Goal: Book appointment/travel/reservation

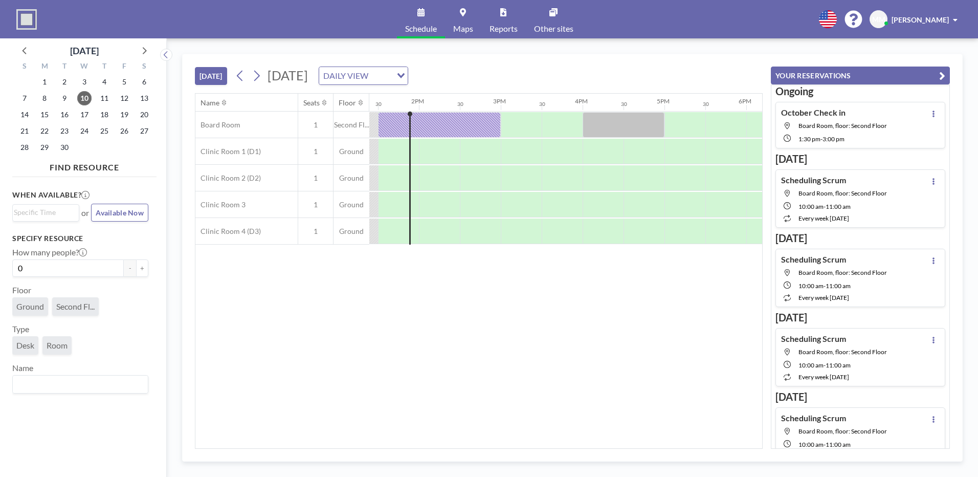
scroll to position [0, 1100]
drag, startPoint x: 569, startPoint y: 103, endPoint x: 585, endPoint y: 102, distance: 16.4
click at [585, 102] on div "12AM 30 1AM 30 2AM 30 3AM 30 4AM 30 5AM 30 6AM 30 7AM 30 8AM 30 9AM 30 10AM 30 …" at bounding box center [251, 102] width 1964 height 17
click at [585, 102] on div "4PM" at bounding box center [598, 102] width 41 height 17
click at [252, 74] on button at bounding box center [257, 76] width 16 height 16
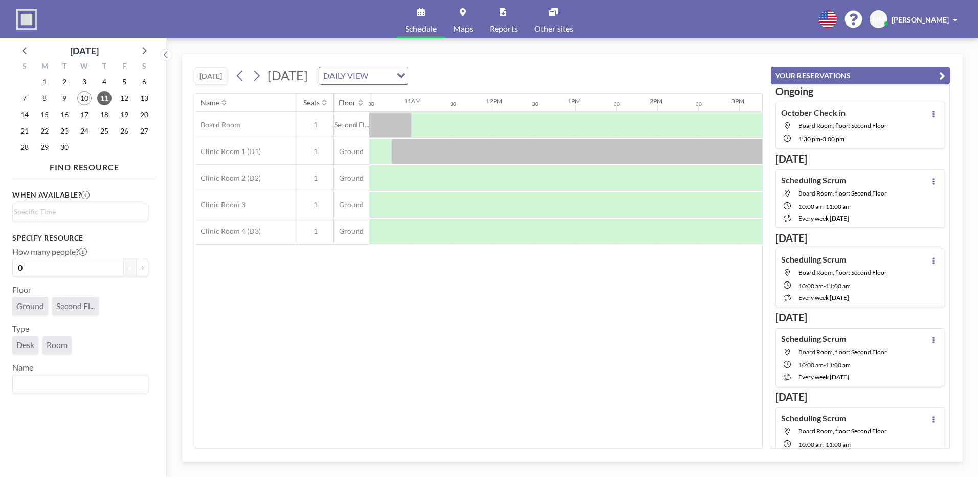
scroll to position [0, 830]
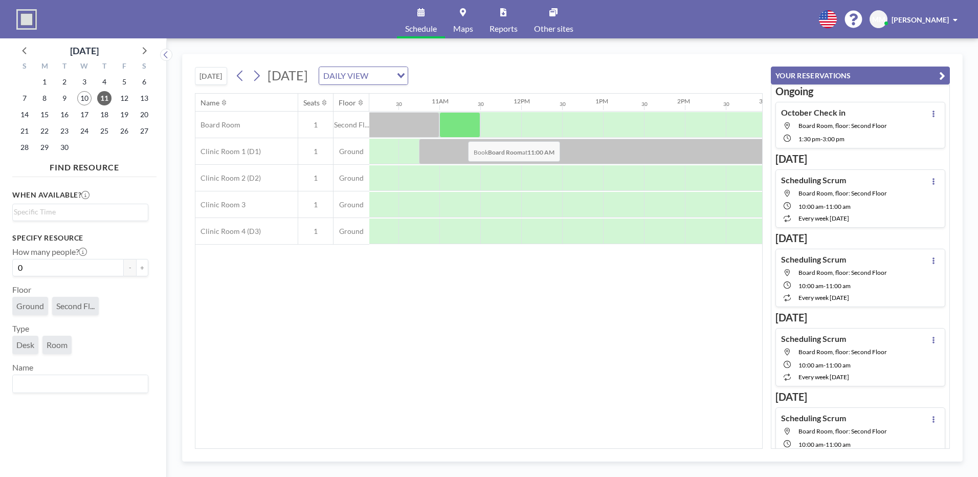
click at [461, 132] on div at bounding box center [459, 125] width 41 height 26
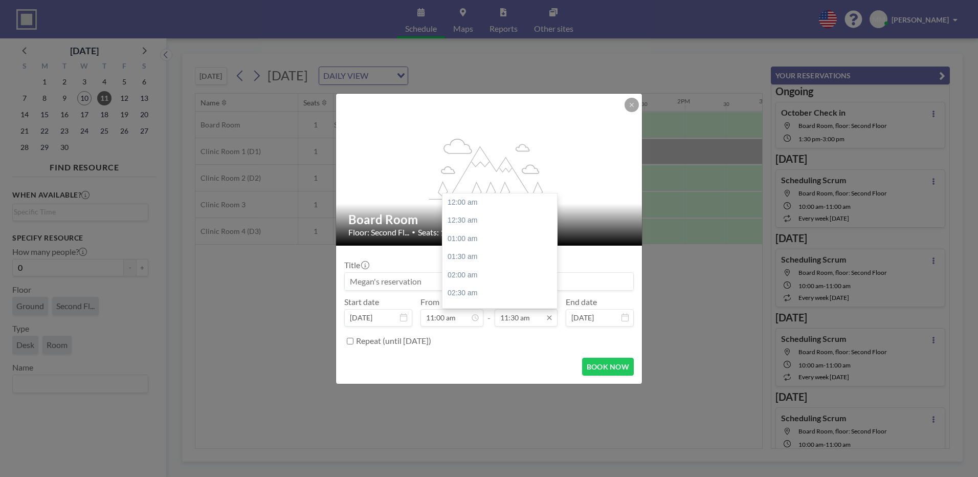
scroll to position [419, 0]
click at [517, 322] on input "11:30 am" at bounding box center [526, 317] width 63 height 17
click at [470, 218] on div "12:00 pm" at bounding box center [502, 220] width 120 height 18
type input "12:00 pm"
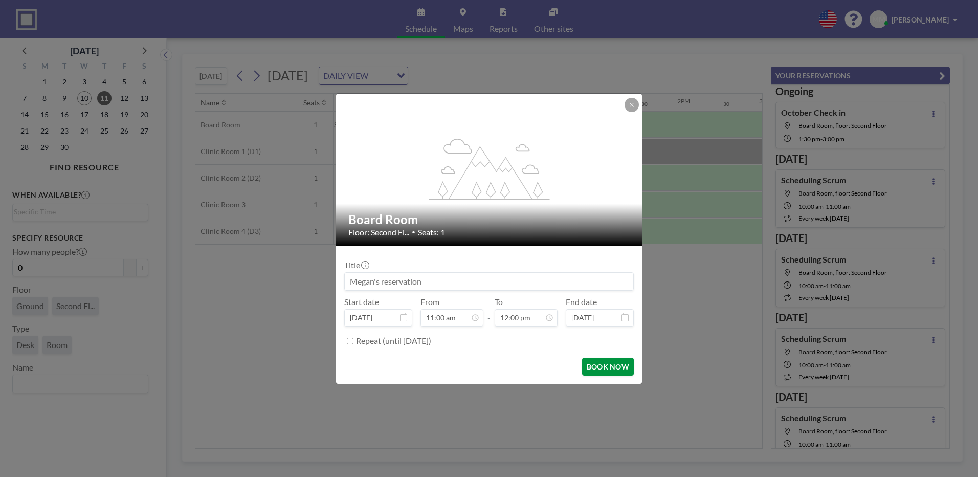
click at [598, 361] on button "BOOK NOW" at bounding box center [608, 367] width 52 height 18
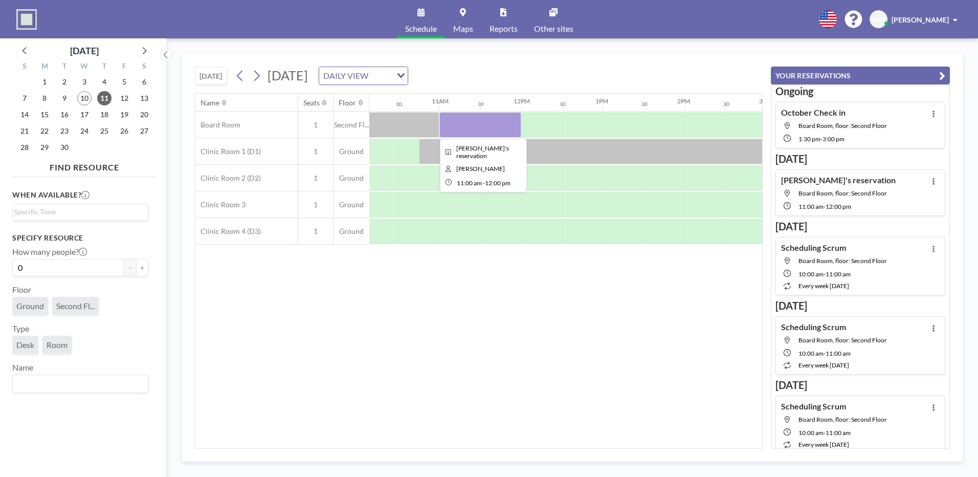
click at [511, 122] on div at bounding box center [480, 125] width 82 height 26
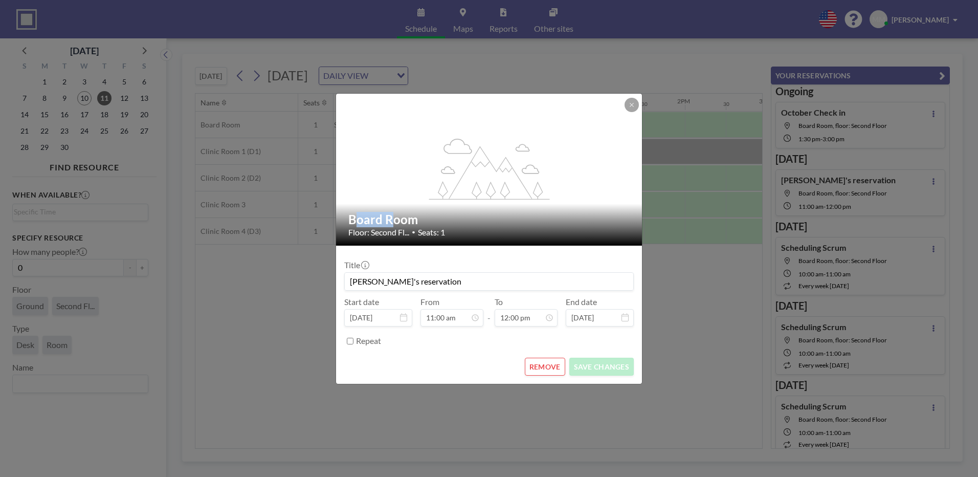
click at [511, 122] on div "flex-grow: 1.2;" at bounding box center [489, 170] width 307 height 152
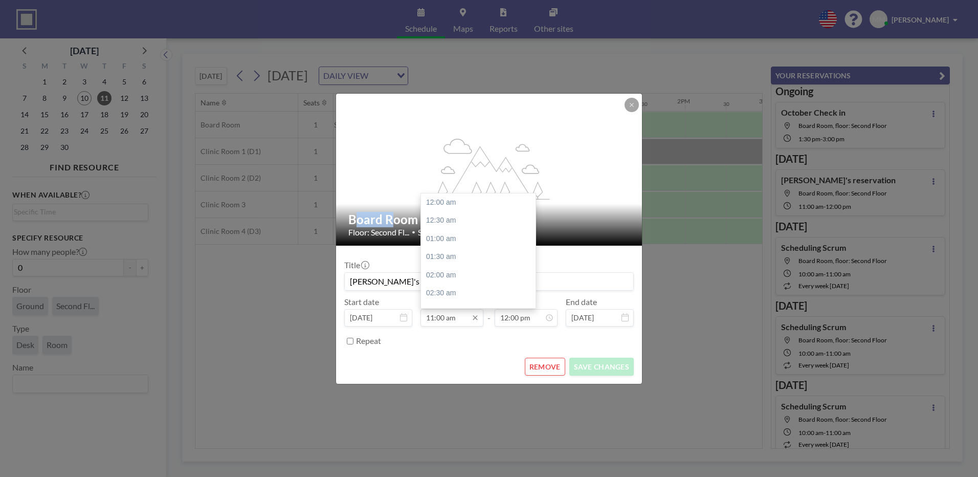
scroll to position [400, 0]
click at [458, 323] on input "11:00 am" at bounding box center [451, 317] width 63 height 17
click at [446, 213] on div "11:30 am" at bounding box center [481, 220] width 120 height 18
type input "11:30 am"
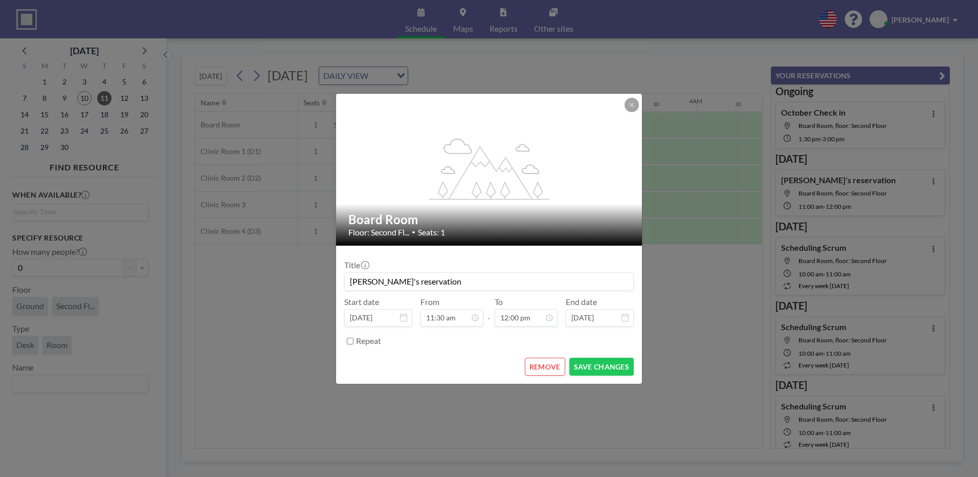
scroll to position [437, 0]
drag, startPoint x: 510, startPoint y: 322, endPoint x: 513, endPoint y: 337, distance: 14.5
click at [511, 322] on input "12:00 pm" at bounding box center [526, 317] width 63 height 17
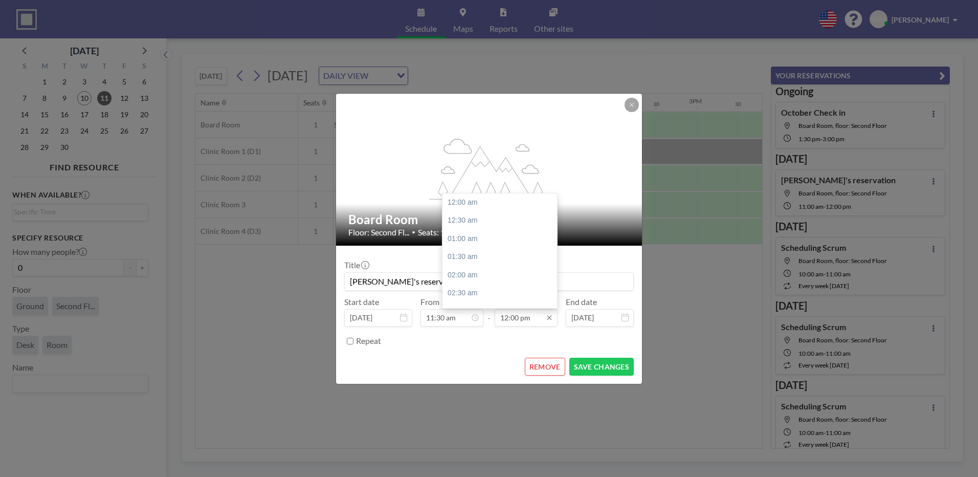
click at [526, 322] on input "12:00 pm" at bounding box center [526, 317] width 63 height 17
click at [470, 224] on div "12:30 pm" at bounding box center [502, 220] width 120 height 18
type input "12:30 pm"
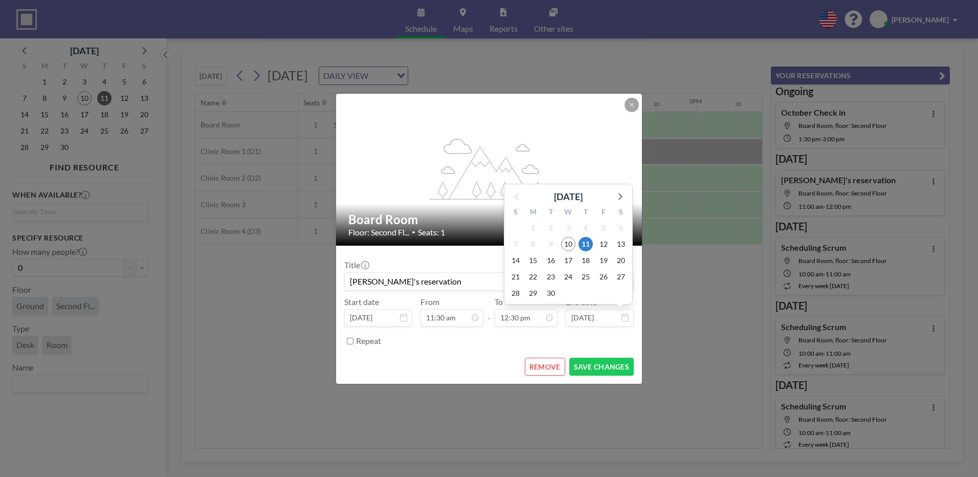
scroll to position [455, 0]
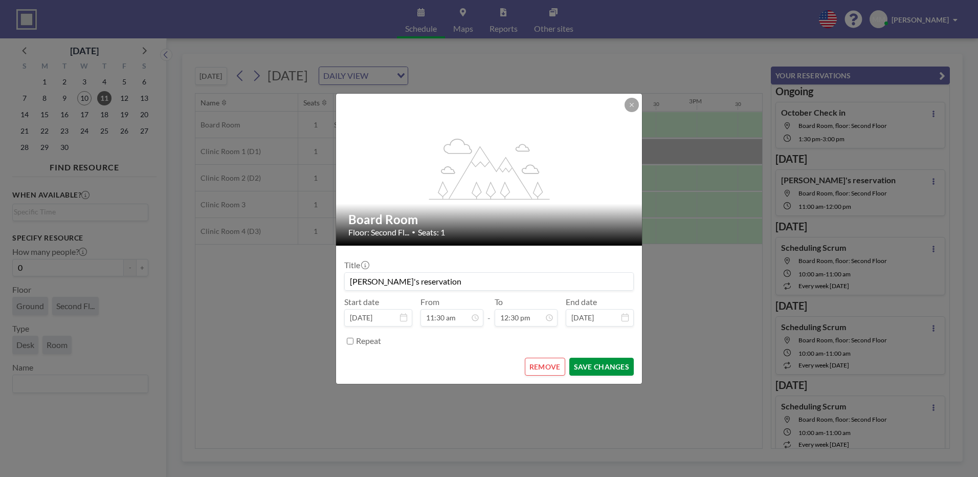
click at [594, 365] on button "SAVE CHANGES" at bounding box center [601, 367] width 64 height 18
